Goal: Information Seeking & Learning: Learn about a topic

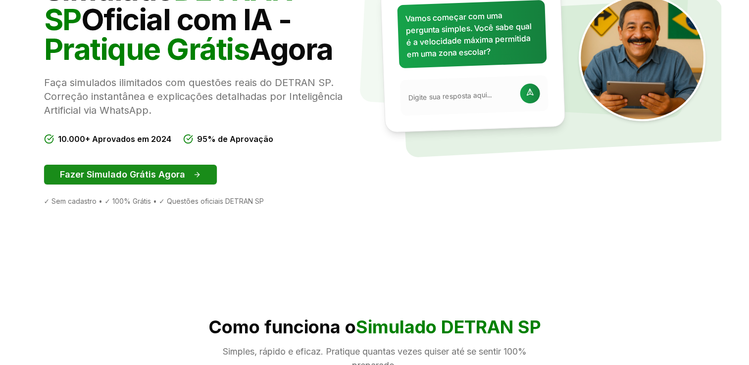
drag, startPoint x: 0, startPoint y: 0, endPoint x: 171, endPoint y: 175, distance: 245.0
click at [171, 175] on button "Fazer Simulado Grátis Agora" at bounding box center [130, 175] width 173 height 20
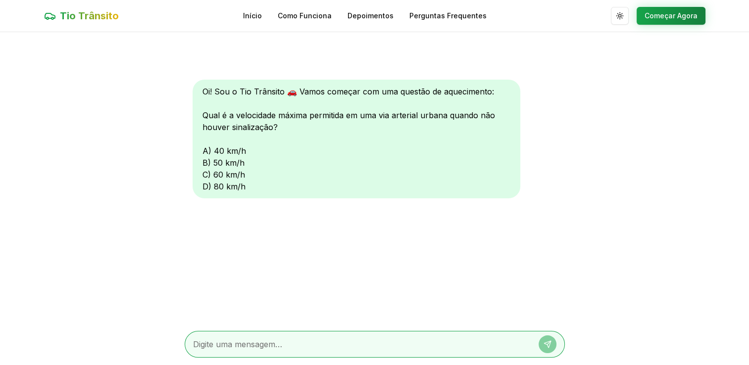
click at [173, 179] on main "Oi! Sou o Tio Trânsito 🚗 Vamos começar com uma questão de aquecimento: Qual é a…" at bounding box center [374, 199] width 749 height 334
click at [205, 153] on div "Oi! Sou o Tio Trânsito 🚗 Vamos começar com uma questão de aquecimento: Qual é a…" at bounding box center [357, 139] width 328 height 119
click at [254, 344] on textarea at bounding box center [361, 344] width 336 height 12
click at [665, 18] on button "Começar Agora" at bounding box center [670, 16] width 69 height 18
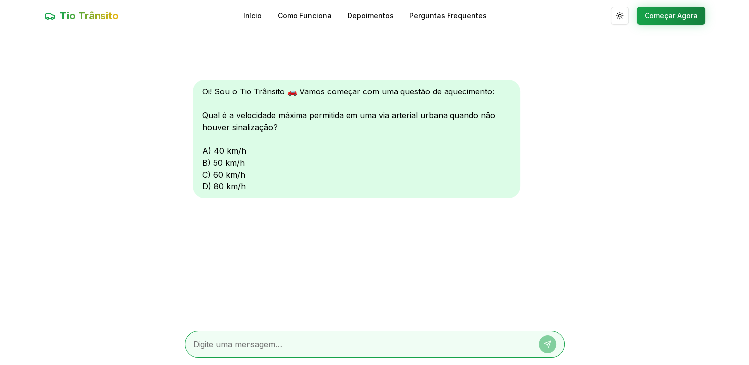
click at [215, 338] on div at bounding box center [375, 344] width 380 height 27
drag, startPoint x: 216, startPoint y: 343, endPoint x: 189, endPoint y: 258, distance: 89.4
click at [189, 258] on div "Oi! Sou o Tio Trânsito 🚗 Vamos começar com uma questão de aquecimento: Qual é a…" at bounding box center [375, 177] width 380 height 291
drag, startPoint x: 239, startPoint y: 148, endPoint x: 254, endPoint y: 150, distance: 16.0
click at [254, 150] on div "Oi! Sou o Tio Trânsito 🚗 Vamos começar com uma questão de aquecimento: Qual é a…" at bounding box center [357, 139] width 328 height 119
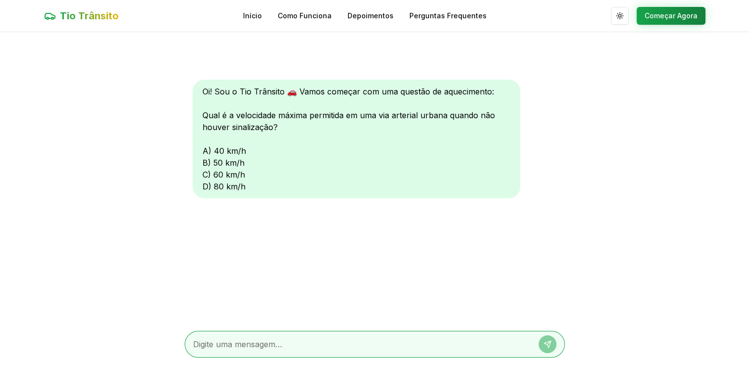
click at [289, 276] on div "Oi! Sou o Tio Trânsito 🚗 Vamos começar com uma questão de aquecimento: Qual é a…" at bounding box center [375, 177] width 380 height 291
drag, startPoint x: 247, startPoint y: 151, endPoint x: 198, endPoint y: 151, distance: 49.5
click at [198, 151] on div "Oi! Sou o Tio Trânsito 🚗 Vamos começar com uma questão de aquecimento: Qual é a…" at bounding box center [357, 139] width 328 height 119
copy div "A) 40 km/h"
click at [225, 354] on div at bounding box center [375, 344] width 380 height 27
